Goal: Contribute content

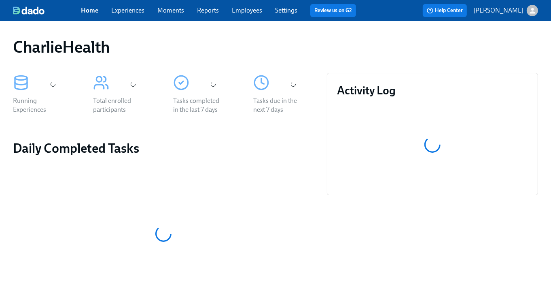
click at [127, 11] on link "Experiences" at bounding box center [127, 10] width 33 height 8
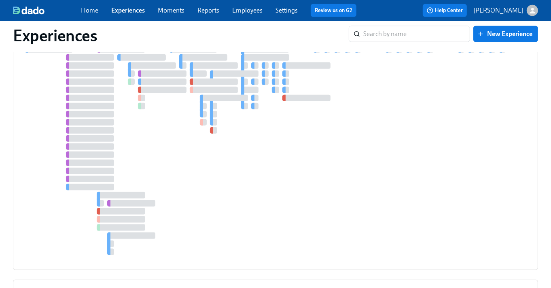
scroll to position [822, 0]
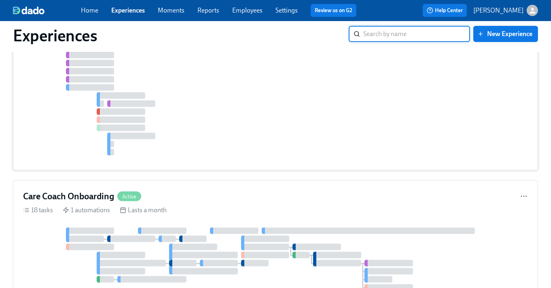
click at [118, 78] on div at bounding box center [275, 51] width 505 height 209
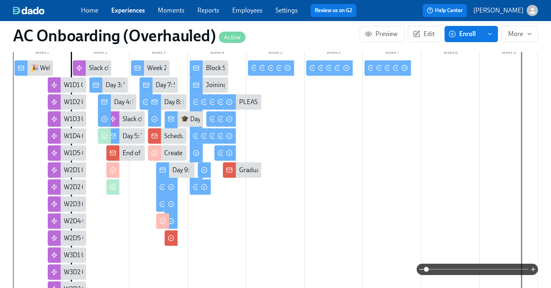
scroll to position [212, 0]
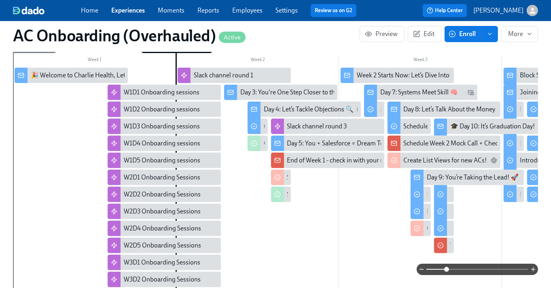
click at [446, 268] on span at bounding box center [446, 269] width 5 height 5
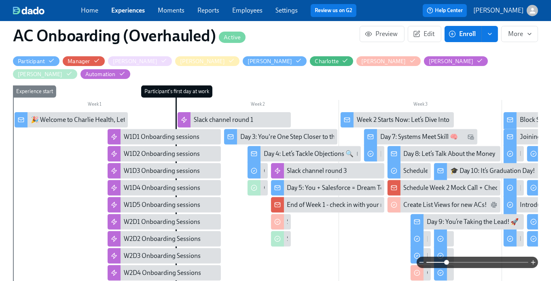
scroll to position [0, 5110]
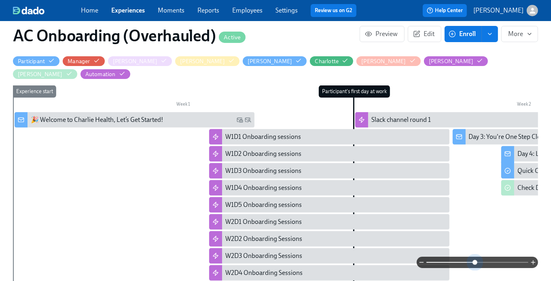
drag, startPoint x: 465, startPoint y: 261, endPoint x: 476, endPoint y: 261, distance: 11.3
click at [476, 261] on span at bounding box center [474, 262] width 5 height 5
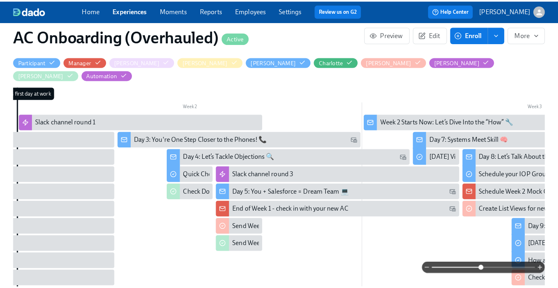
scroll to position [0, 503]
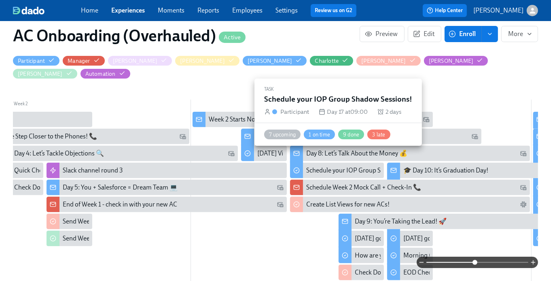
click at [342, 166] on div "Schedule your IOP Group Shadow Sessions!" at bounding box center [366, 170] width 121 height 9
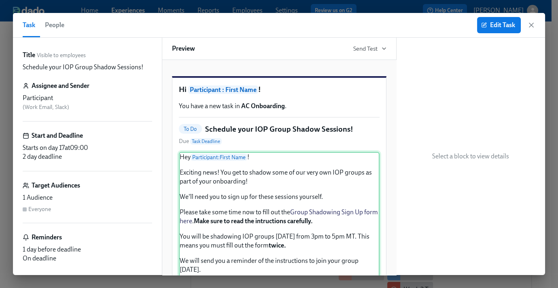
scroll to position [150, 0]
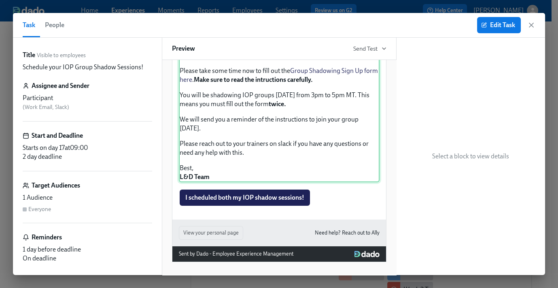
click at [243, 95] on div "Hey Participant : First Name ! Exciting news! You get to shadow some of our ver…" at bounding box center [279, 97] width 201 height 172
click at [231, 97] on div "Hey Participant : First Name ! Exciting news! You get to shadow some of our ver…" at bounding box center [279, 97] width 201 height 172
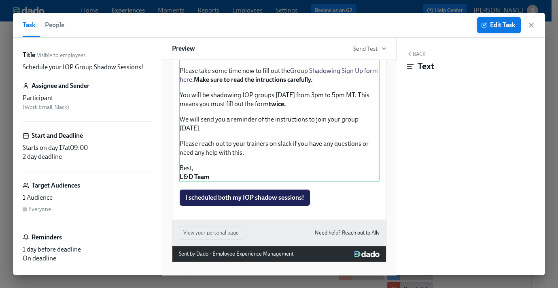
click at [495, 25] on span "Edit Task" at bounding box center [499, 25] width 32 height 8
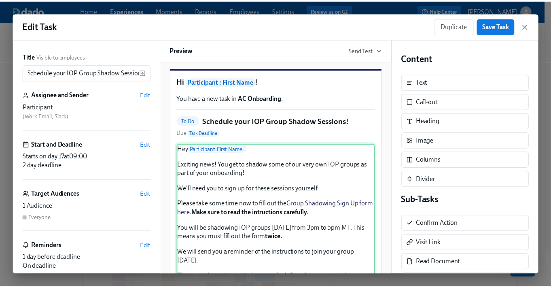
scroll to position [112, 0]
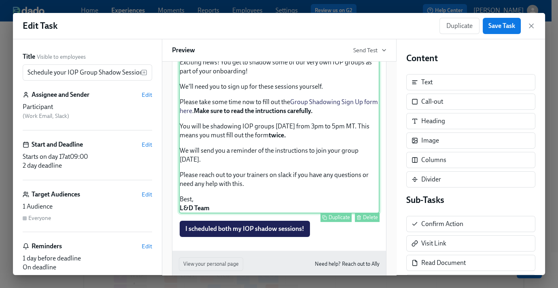
click at [282, 112] on div "Hey Participant : First Name ! Exciting news! You get to shadow some of our ver…" at bounding box center [279, 128] width 201 height 172
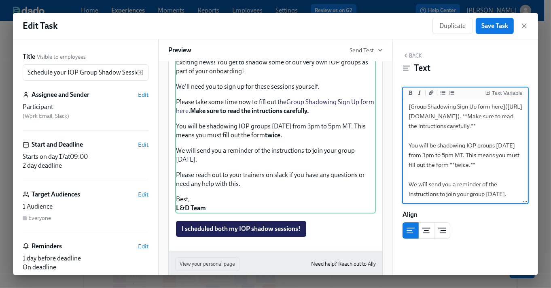
scroll to position [93, 0]
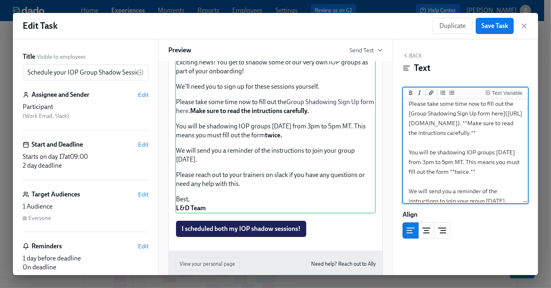
drag, startPoint x: 410, startPoint y: 123, endPoint x: 511, endPoint y: 122, distance: 100.3
click at [511, 122] on textarea "Hey {{ participant.firstName }}! Exciting news! You get to shadow some of our v…" at bounding box center [466, 142] width 122 height 270
click at [525, 27] on icon "button" at bounding box center [524, 26] width 4 height 4
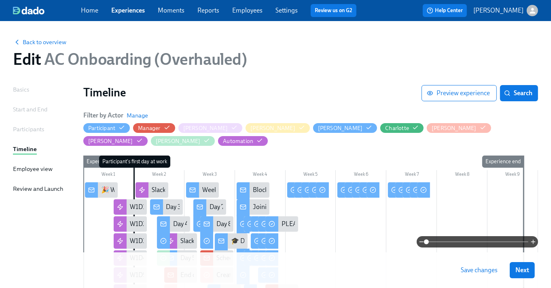
drag, startPoint x: 488, startPoint y: 269, endPoint x: 495, endPoint y: 133, distance: 136.5
click at [487, 269] on span "Save changes" at bounding box center [479, 270] width 37 height 8
